Goal: Check status: Check status

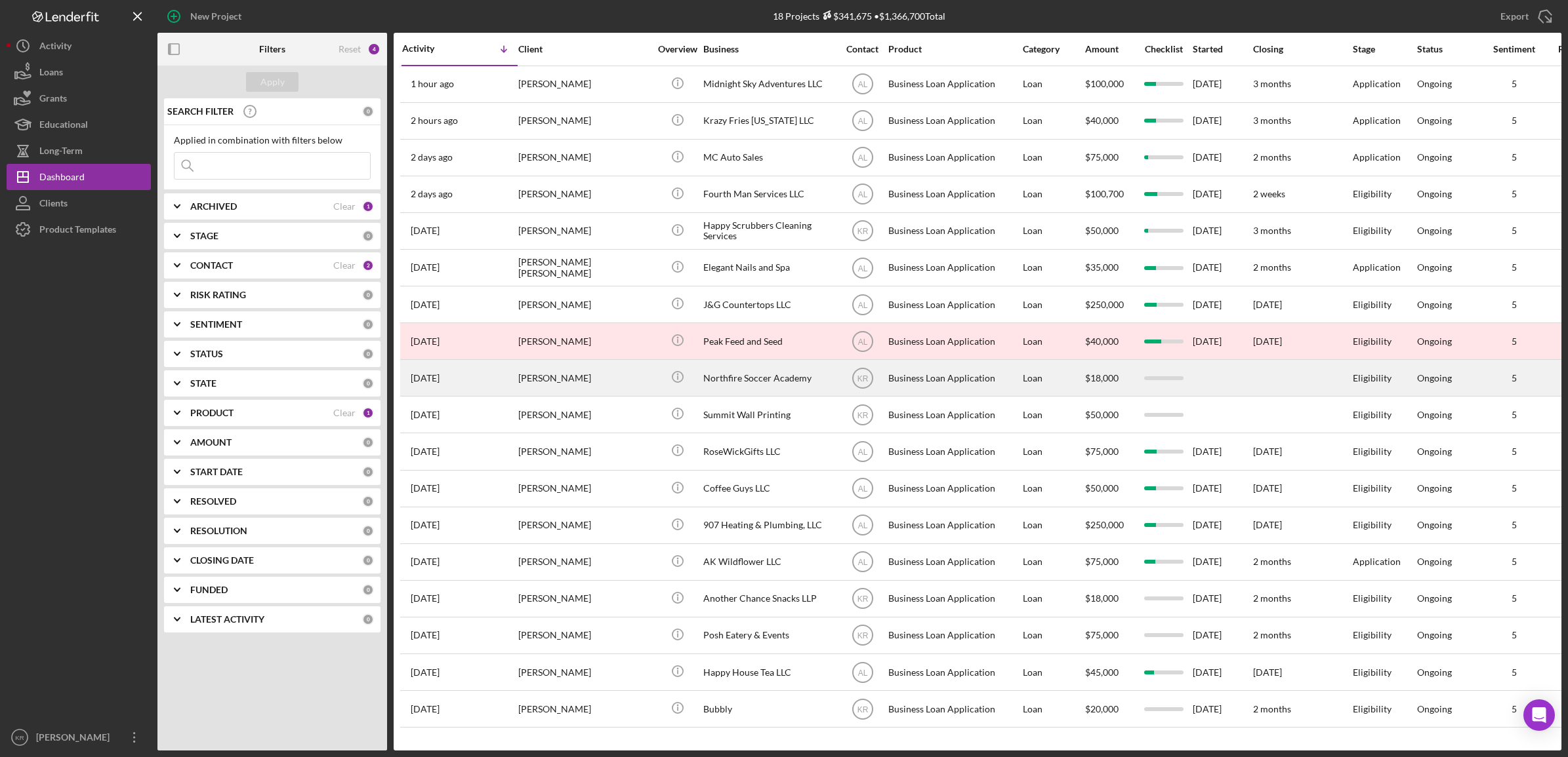
scroll to position [5, 0]
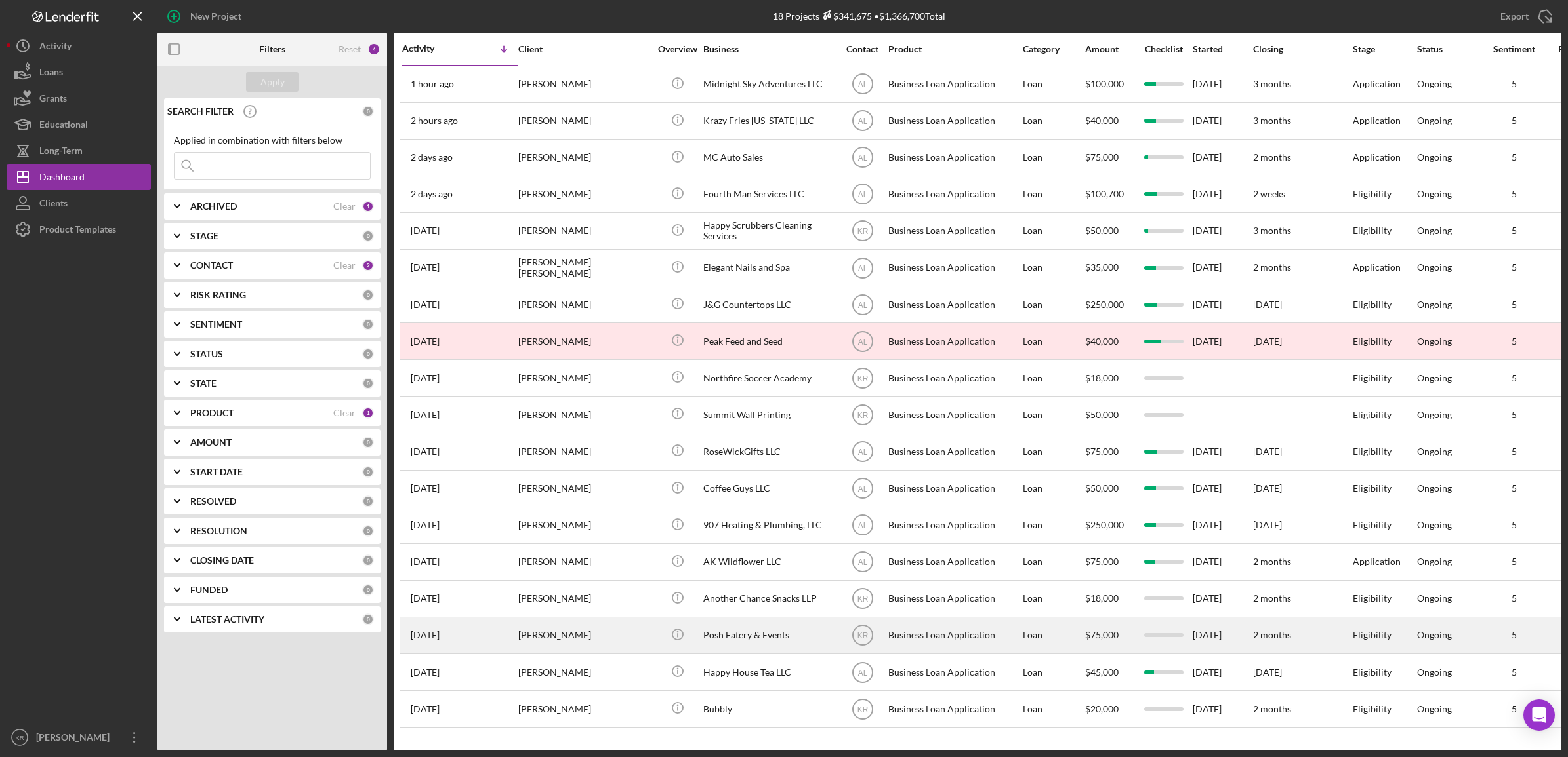
click at [553, 636] on div "[PERSON_NAME]" at bounding box center [583, 635] width 131 height 35
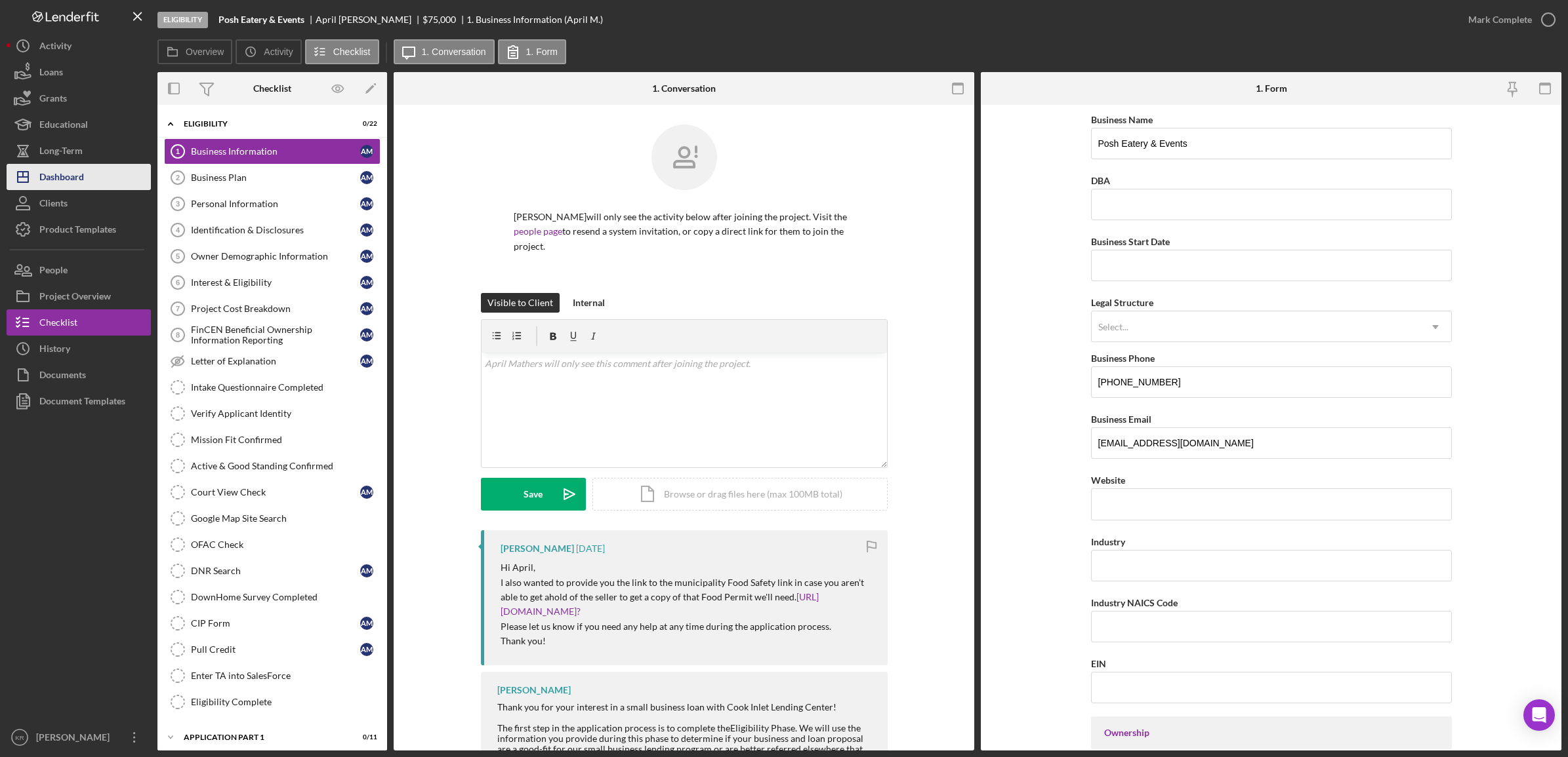
click at [38, 185] on icon "Icon/Dashboard" at bounding box center [23, 177] width 33 height 33
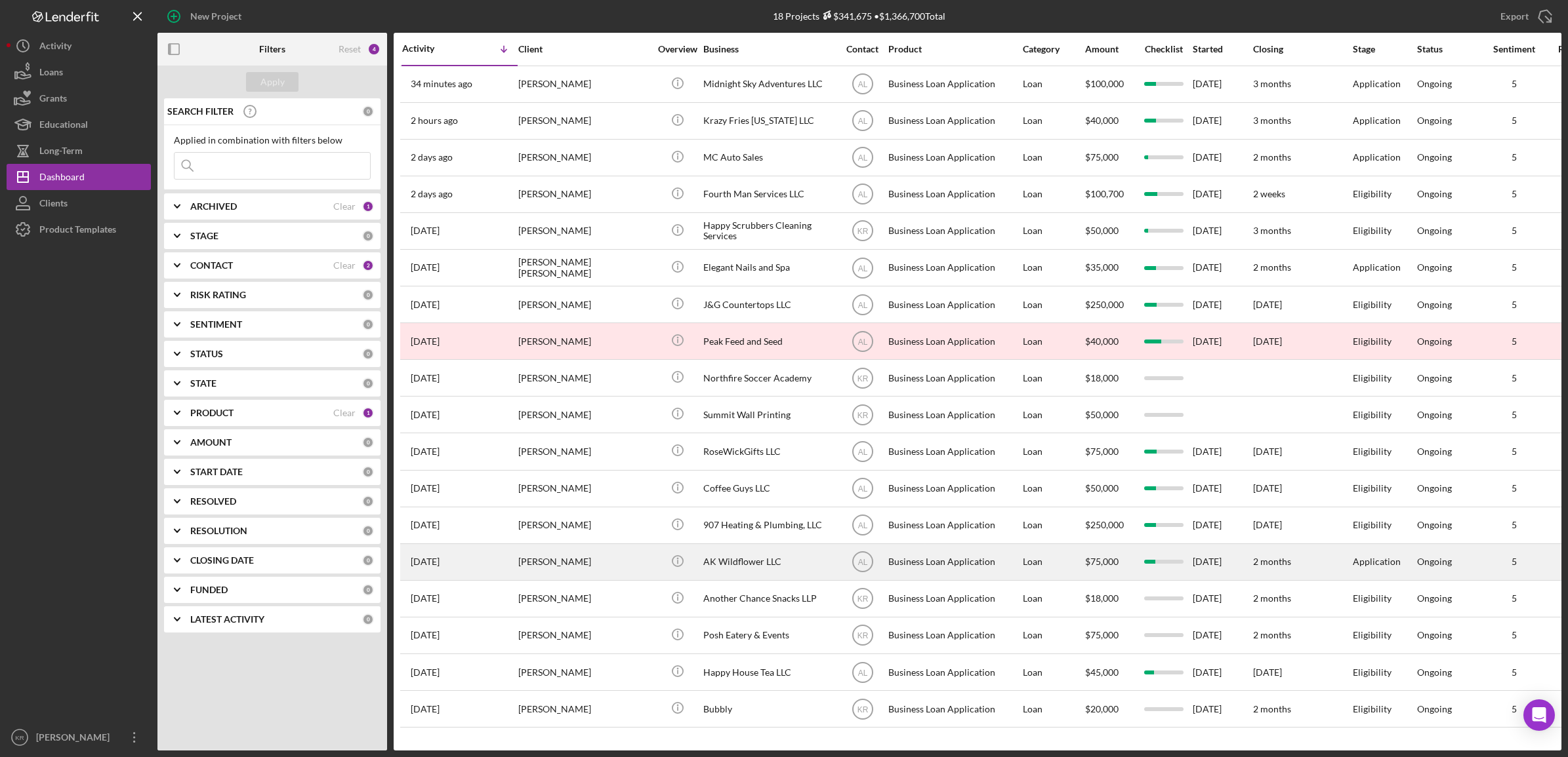
scroll to position [5, 0]
